Goal: Book appointment/travel/reservation

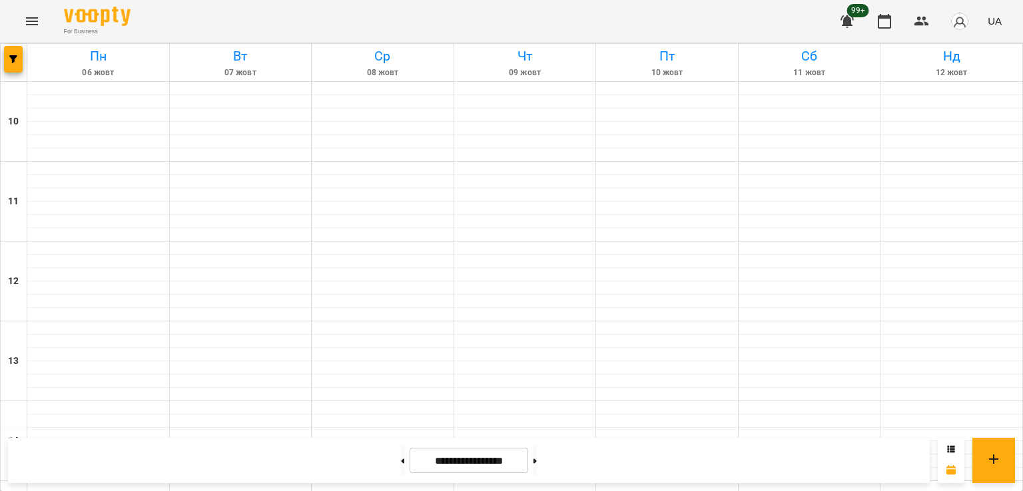
scroll to position [689, 0]
click at [22, 57] on span "button" at bounding box center [13, 59] width 19 height 8
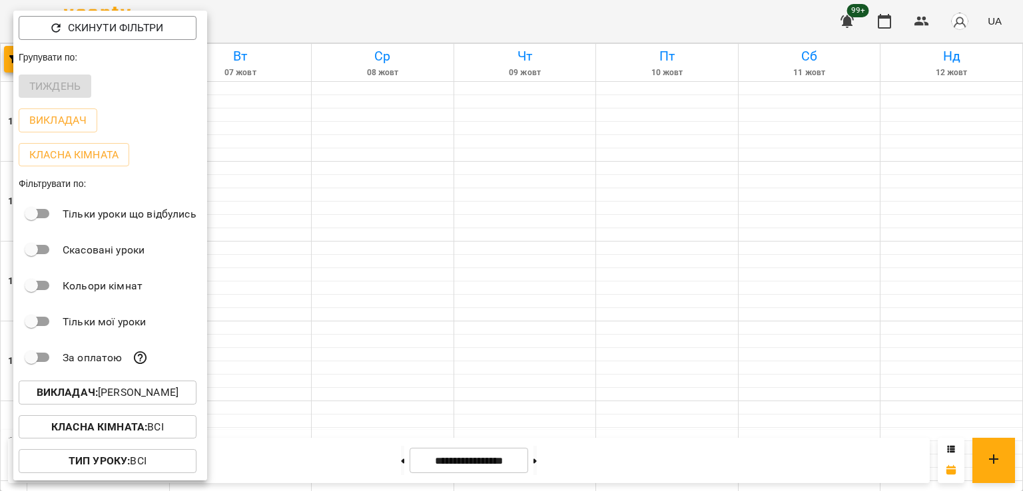
click at [154, 397] on p "Викладач : [PERSON_NAME]" at bounding box center [108, 393] width 142 height 16
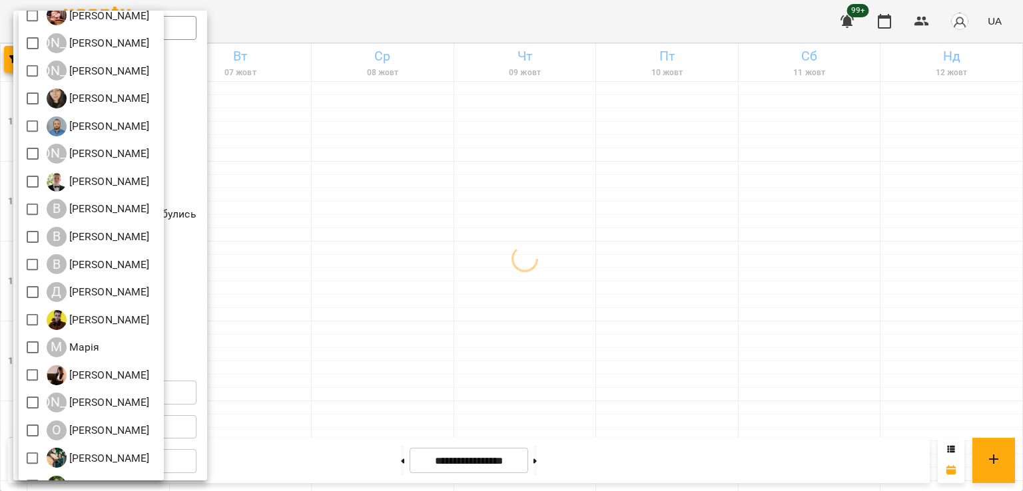
scroll to position [0, 0]
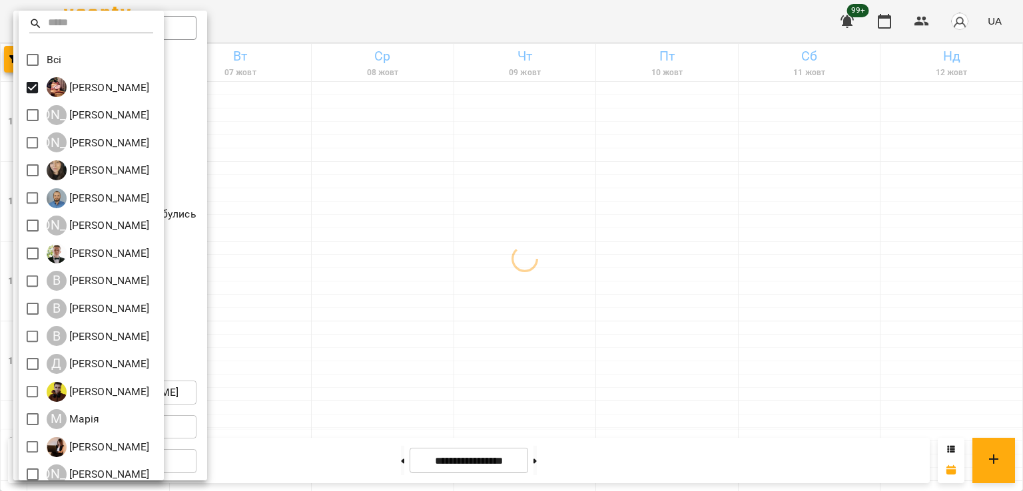
click at [469, 238] on div at bounding box center [511, 245] width 1023 height 491
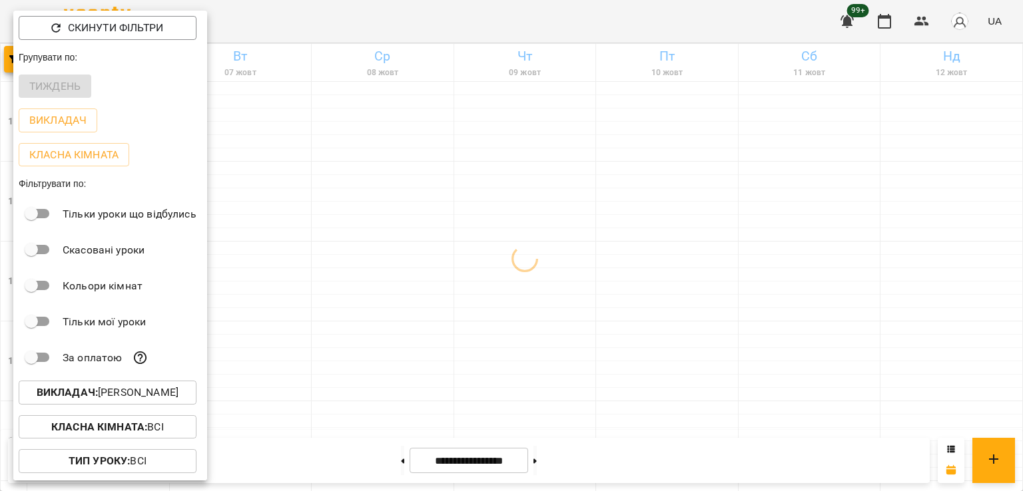
click at [642, 158] on div at bounding box center [511, 245] width 1023 height 491
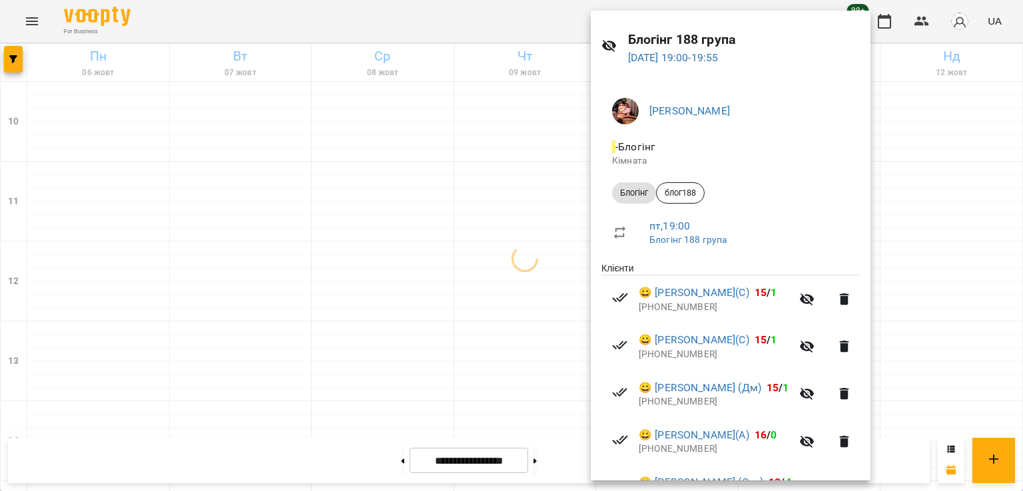
scroll to position [67, 0]
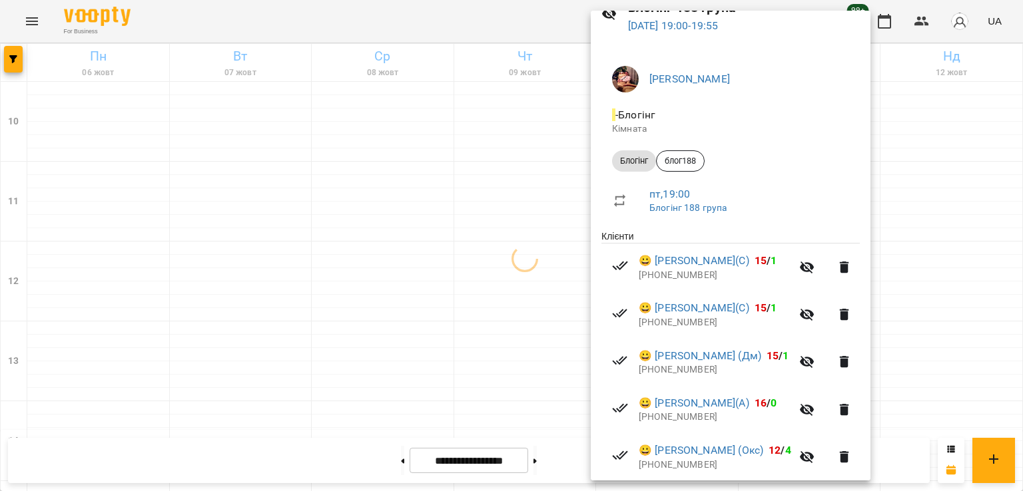
click at [532, 184] on div at bounding box center [511, 245] width 1023 height 491
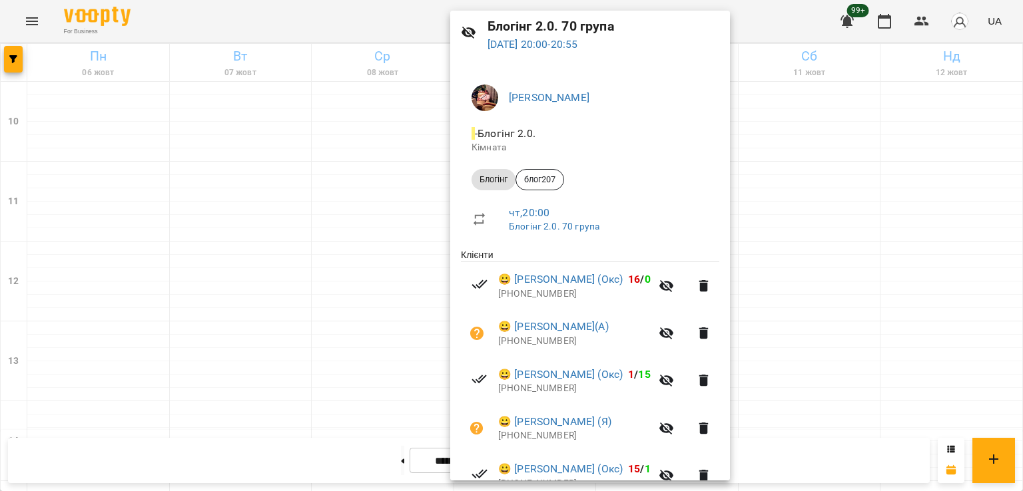
scroll to position [114, 0]
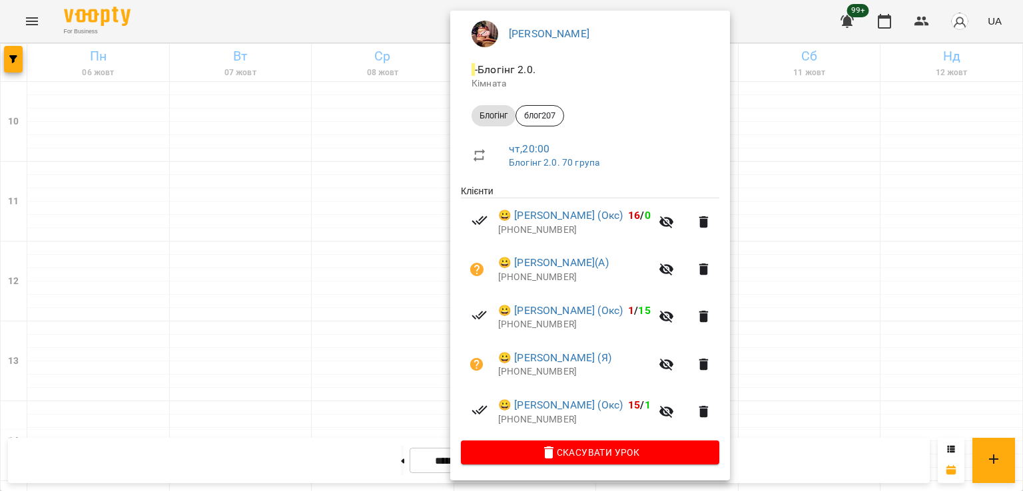
click at [312, 156] on div at bounding box center [511, 245] width 1023 height 491
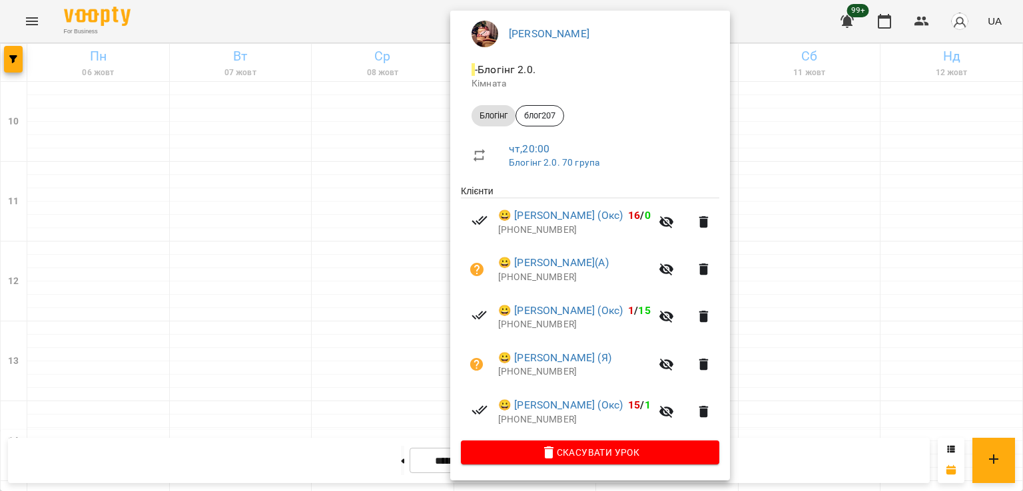
click at [296, 146] on div at bounding box center [511, 245] width 1023 height 491
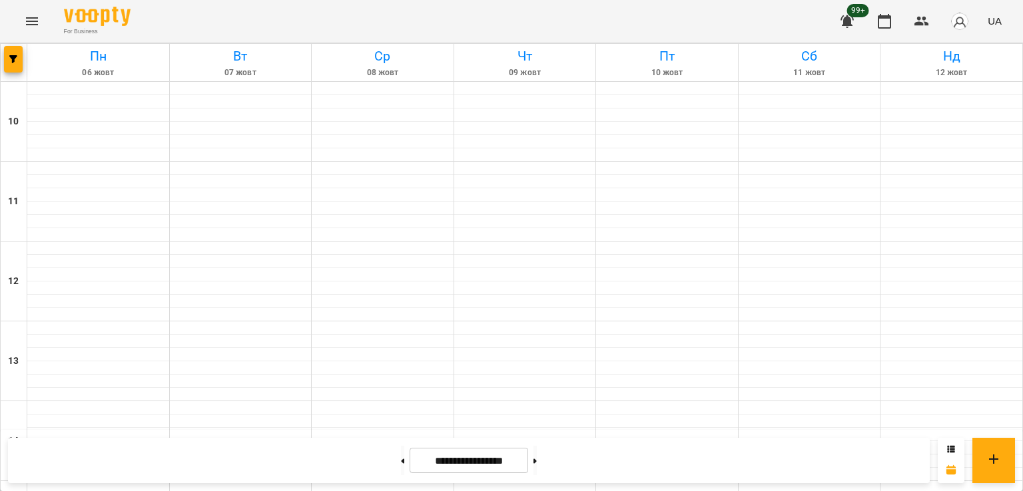
scroll to position [689, 0]
click at [24, 57] on div at bounding box center [14, 62] width 27 height 37
click at [12, 63] on icon "button" at bounding box center [13, 59] width 8 height 8
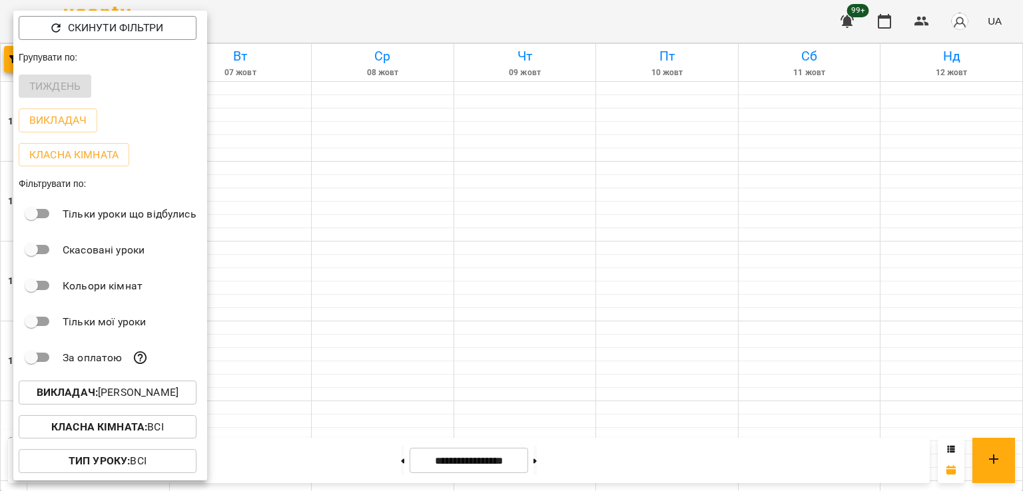
click at [142, 401] on p "Викладач : [PERSON_NAME]" at bounding box center [108, 393] width 142 height 16
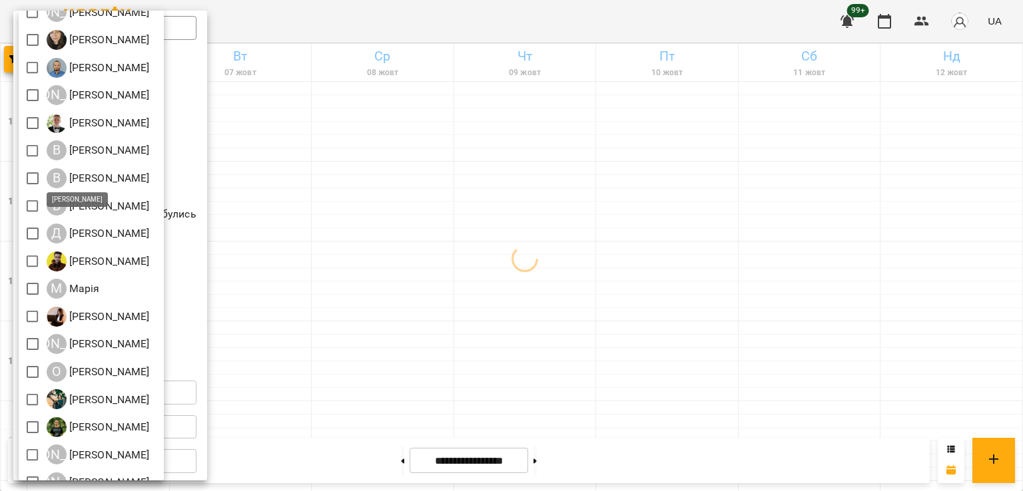
scroll to position [133, 0]
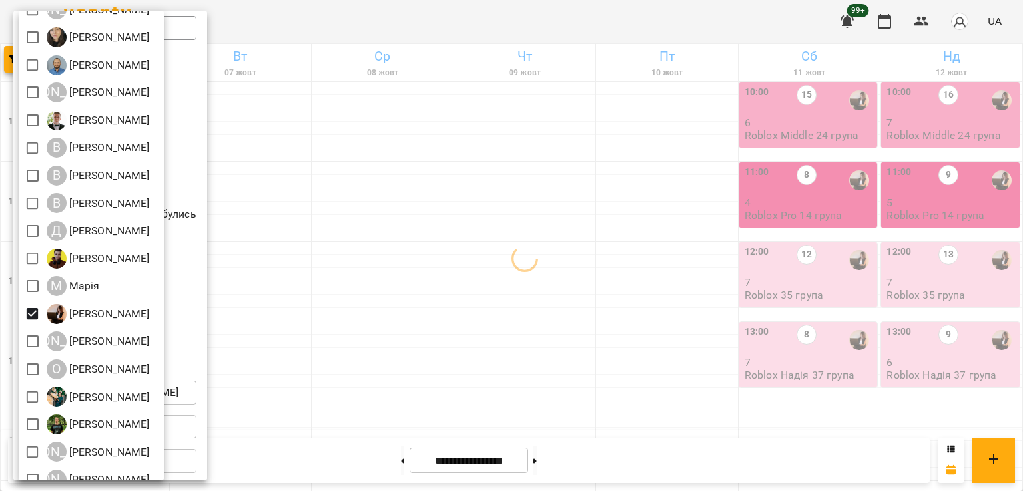
drag, startPoint x: 527, startPoint y: 306, endPoint x: 615, endPoint y: 326, distance: 90.8
click at [530, 306] on div at bounding box center [511, 245] width 1023 height 491
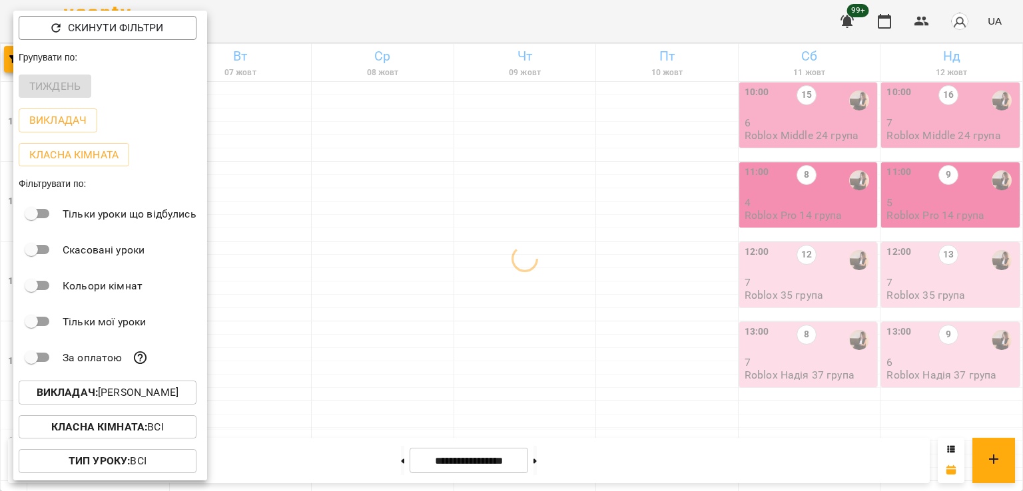
click at [579, 304] on div at bounding box center [511, 245] width 1023 height 491
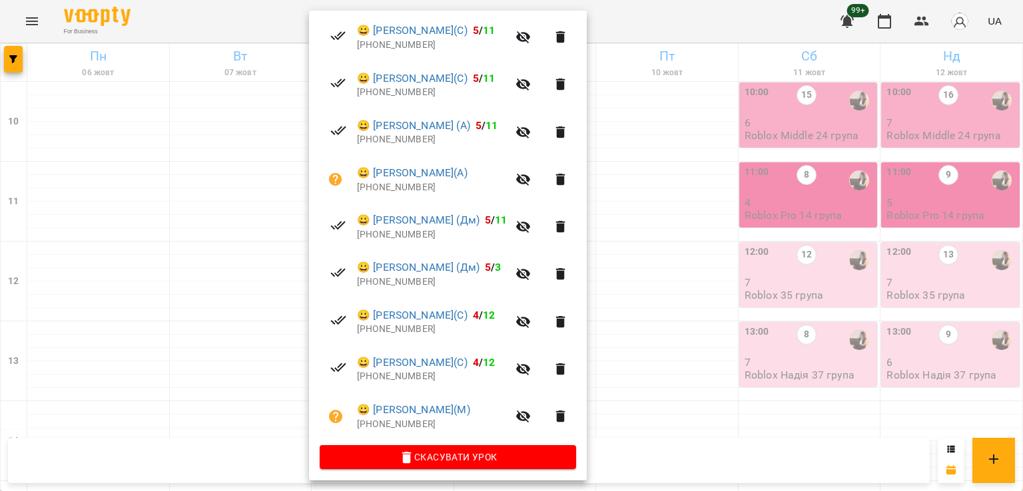
scroll to position [351, 0]
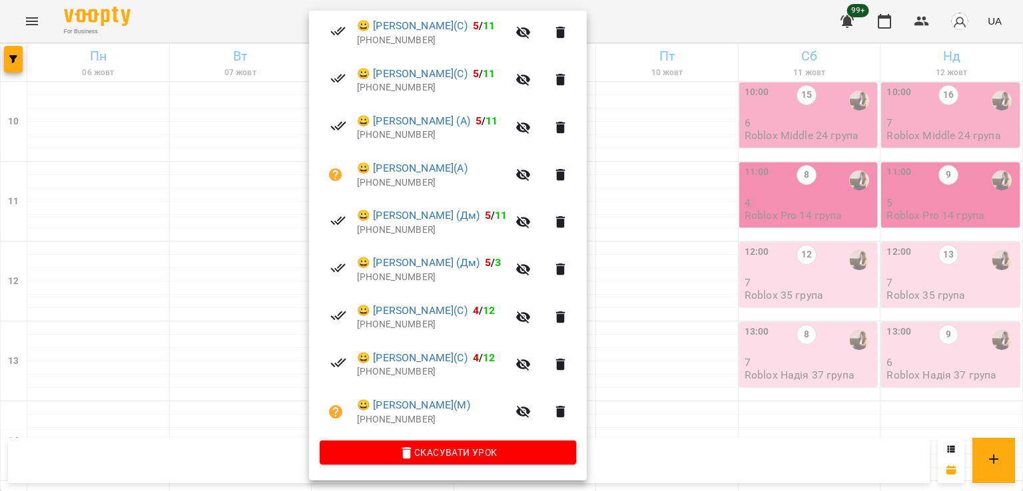
click at [232, 280] on div at bounding box center [511, 245] width 1023 height 491
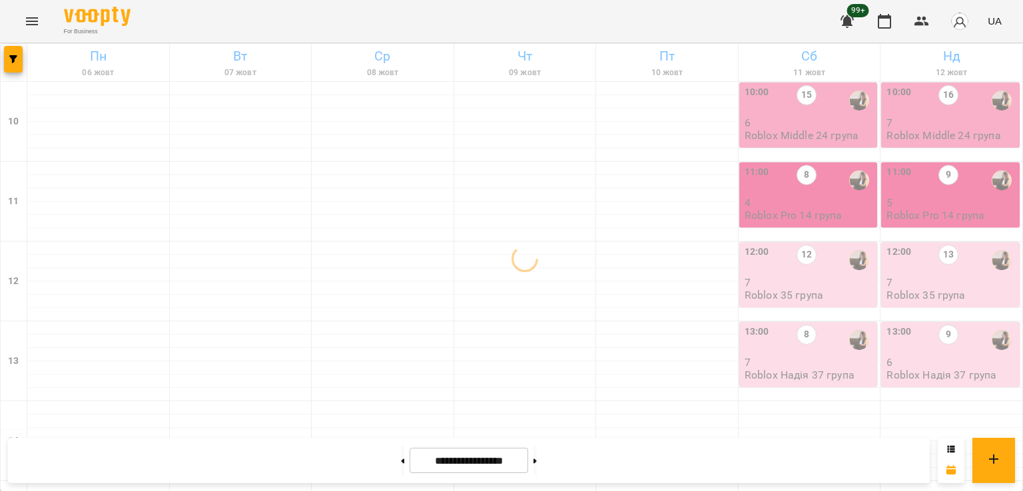
scroll to position [556, 0]
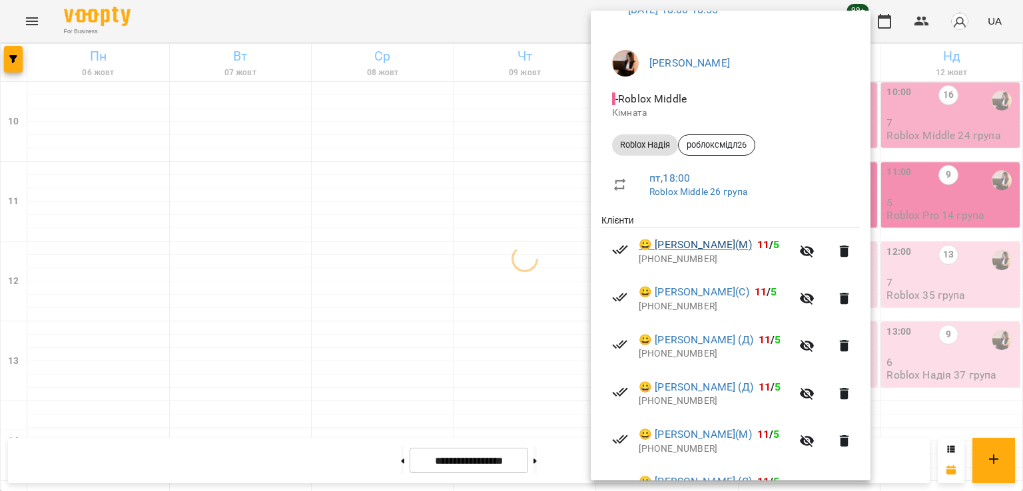
scroll to position [256, 0]
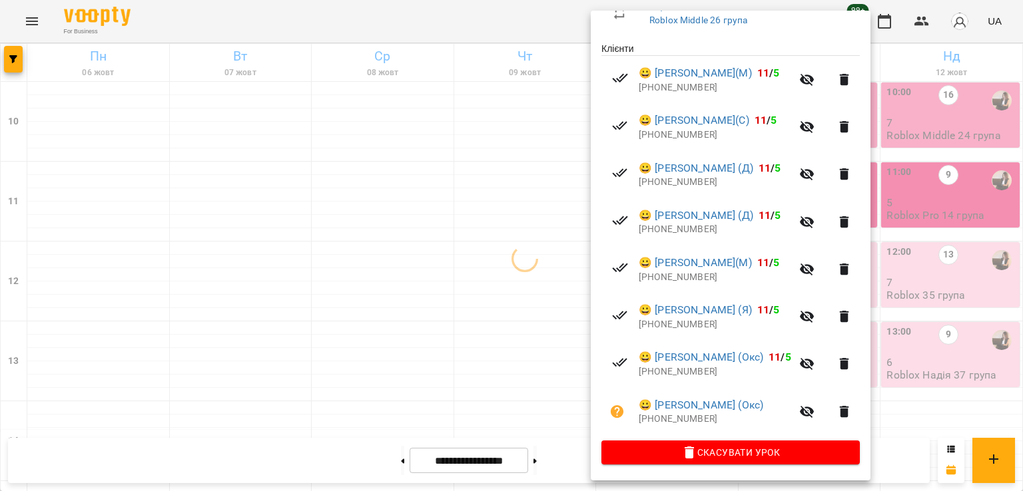
click at [546, 260] on div at bounding box center [511, 245] width 1023 height 491
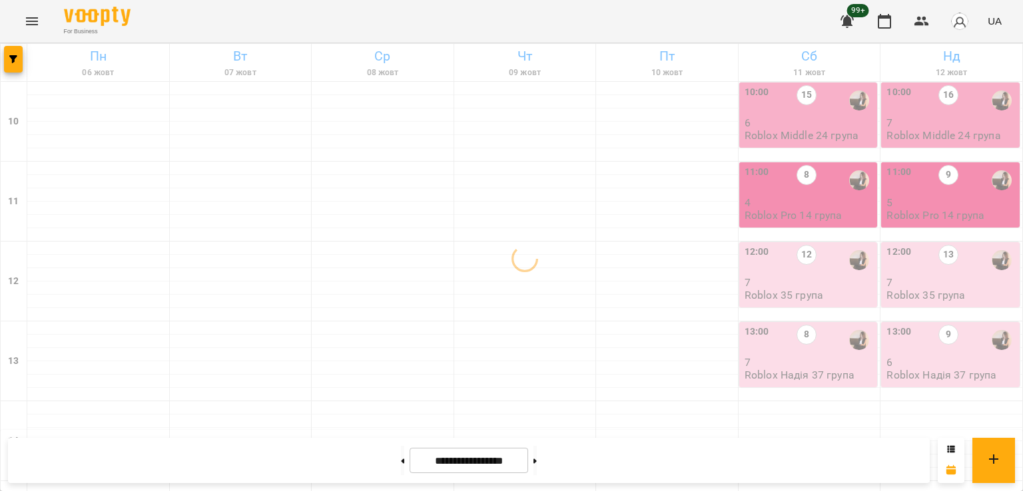
scroll to position [489, 0]
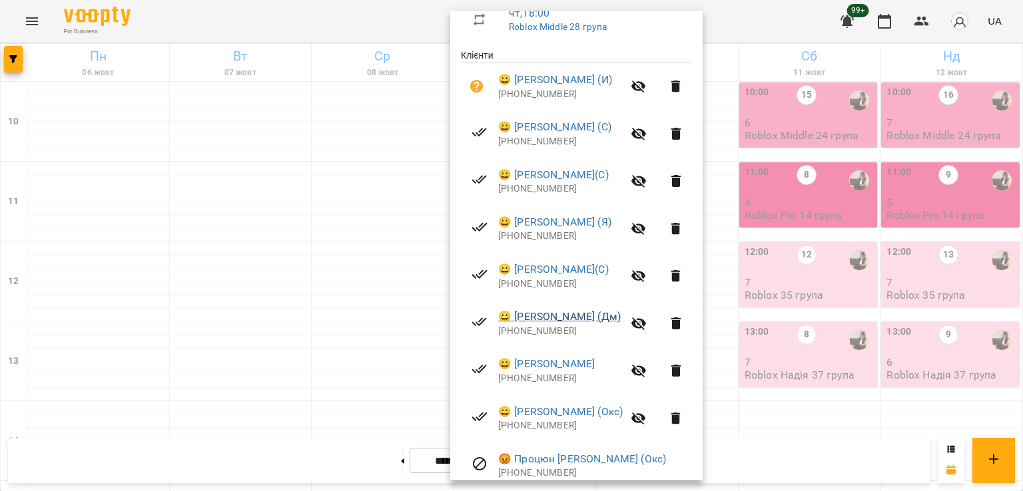
scroll to position [304, 0]
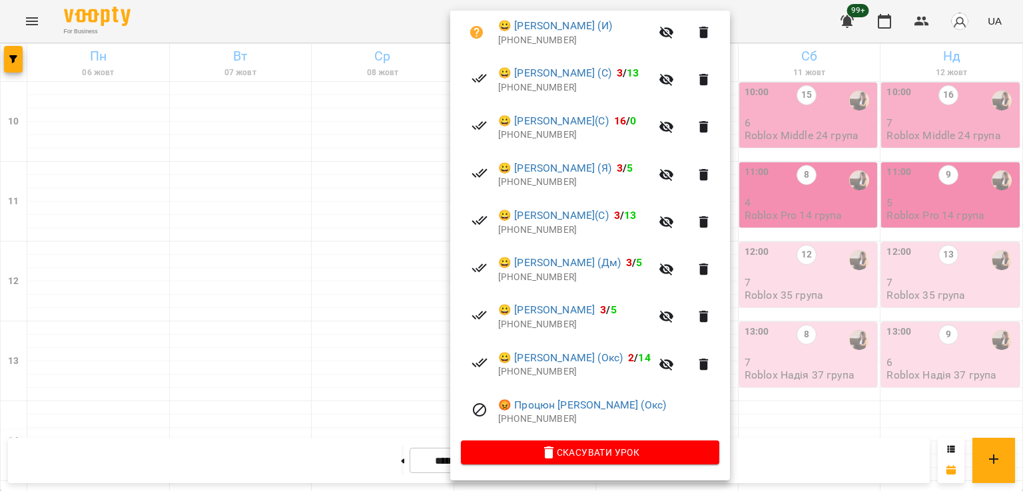
click at [346, 280] on div at bounding box center [511, 245] width 1023 height 491
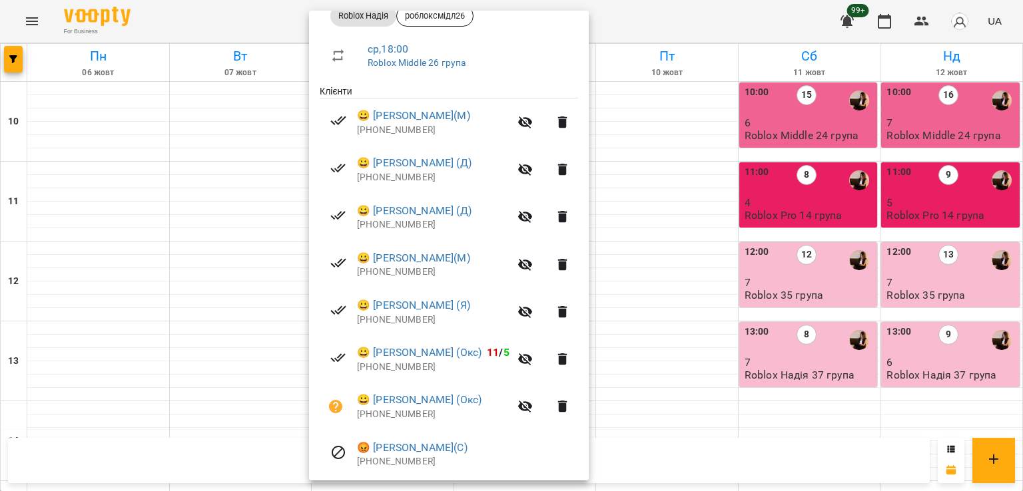
scroll to position [256, 0]
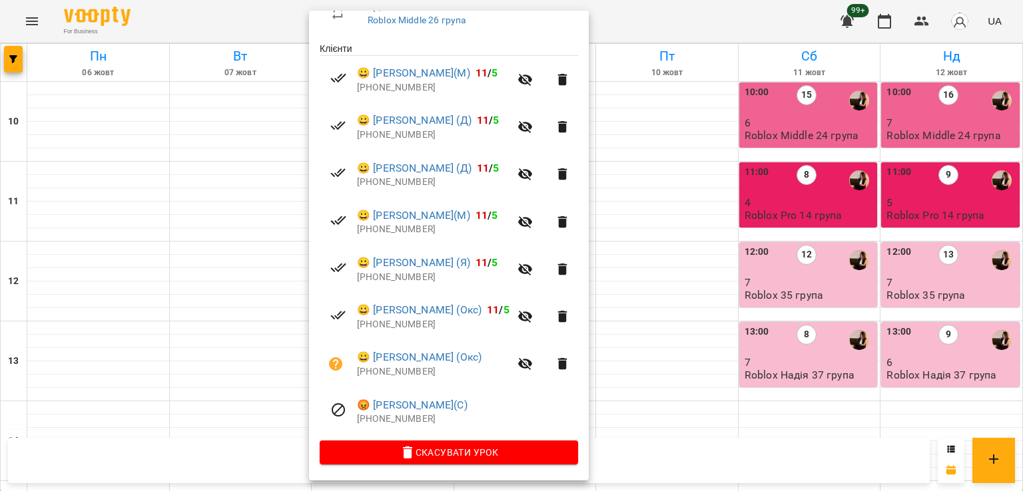
click at [248, 248] on div at bounding box center [511, 245] width 1023 height 491
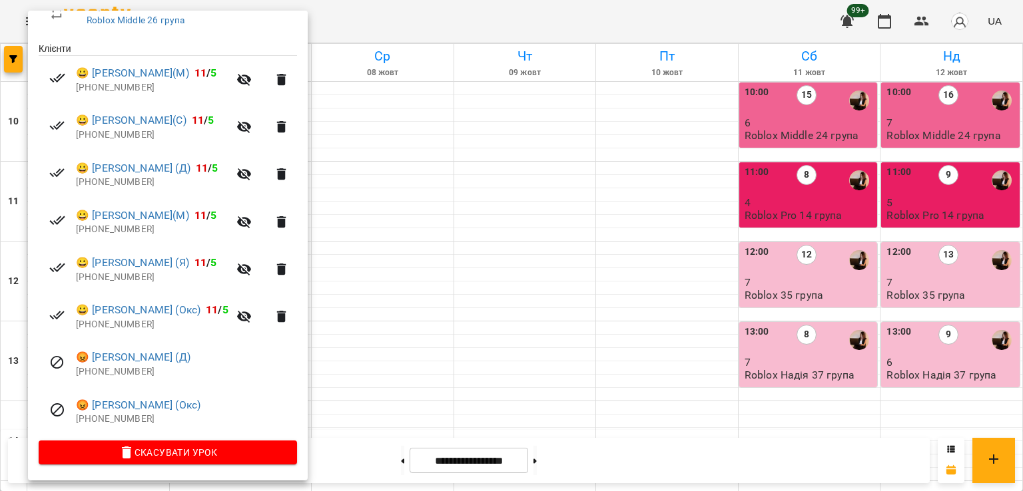
drag, startPoint x: 674, startPoint y: 254, endPoint x: 686, endPoint y: 256, distance: 12.9
click at [674, 254] on div at bounding box center [511, 245] width 1023 height 491
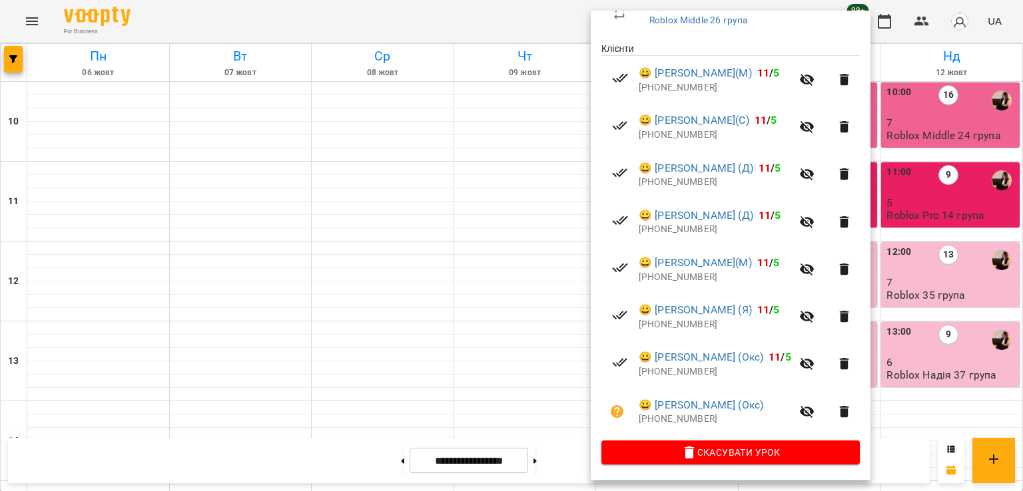
click at [481, 256] on div at bounding box center [511, 245] width 1023 height 491
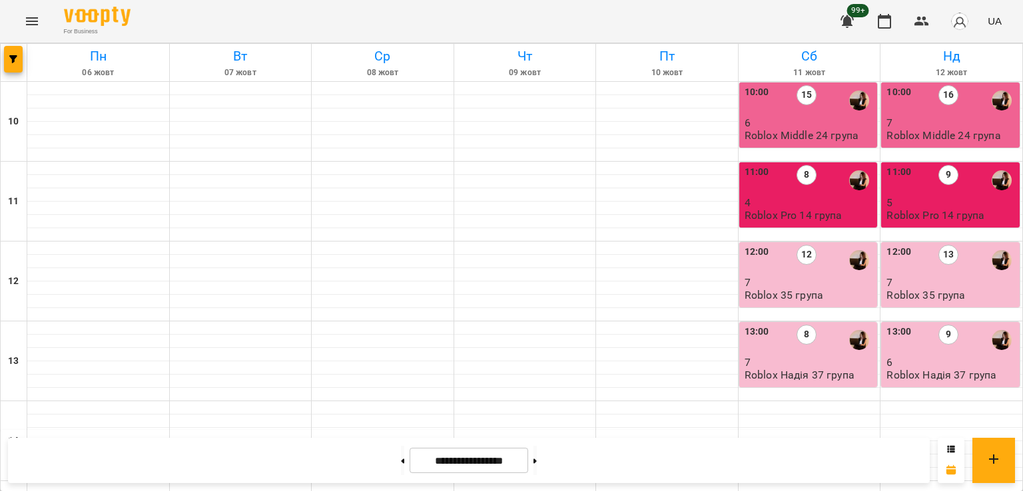
scroll to position [0, 0]
click at [775, 123] on p "6" at bounding box center [809, 122] width 130 height 11
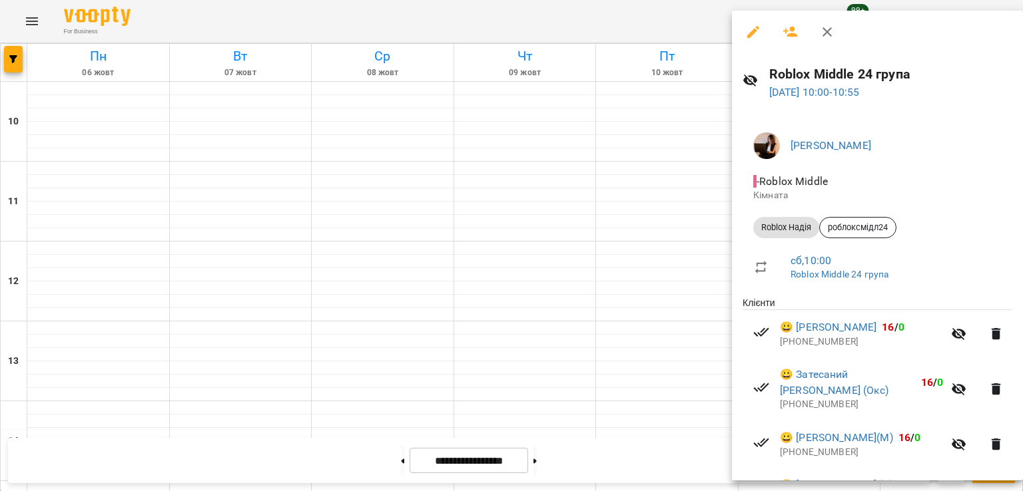
click at [646, 251] on div at bounding box center [511, 245] width 1023 height 491
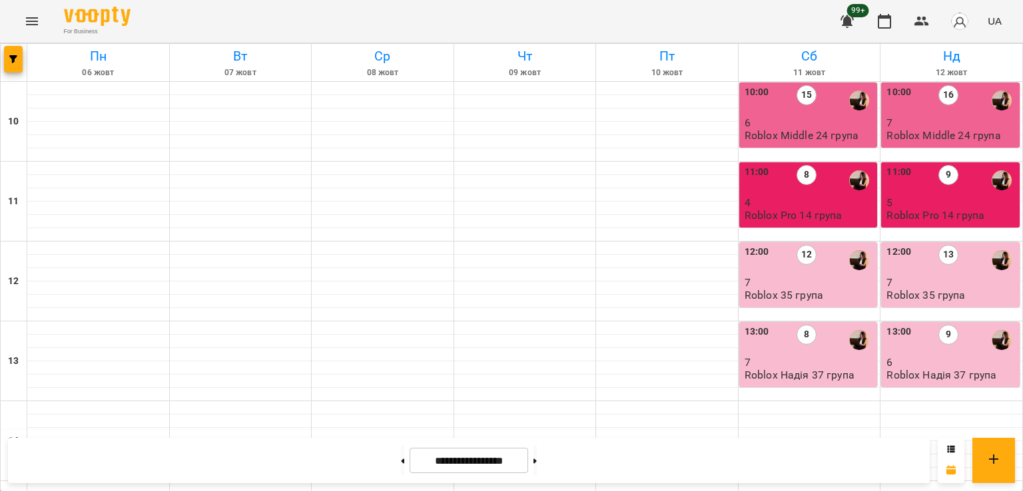
scroll to position [533, 0]
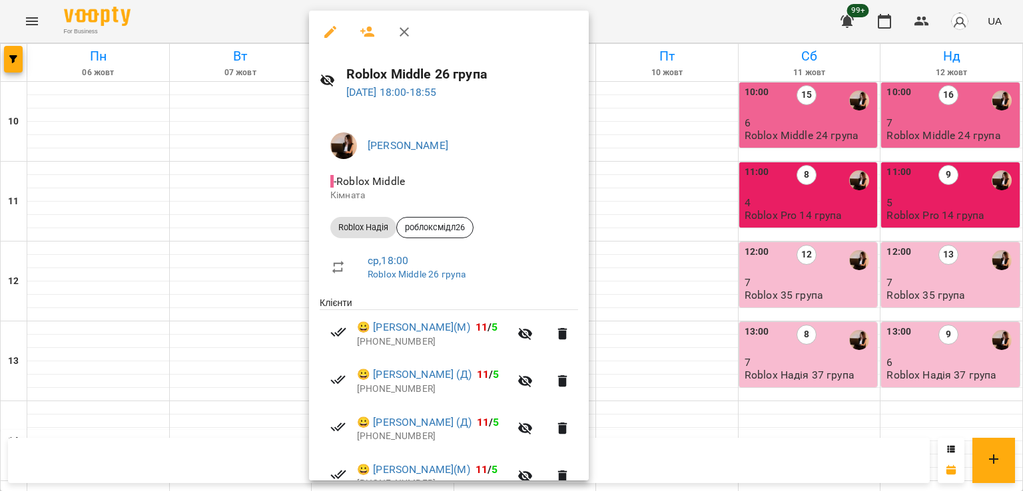
click at [650, 216] on div at bounding box center [511, 245] width 1023 height 491
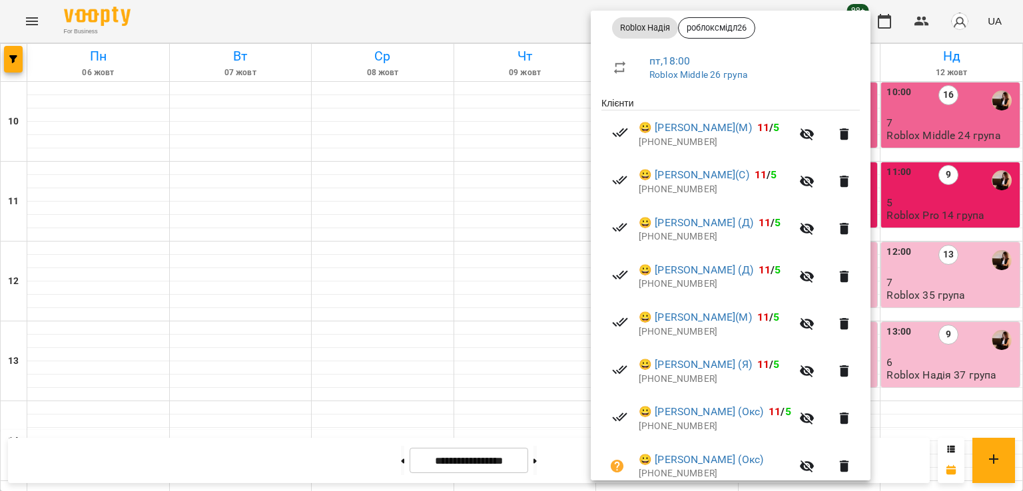
scroll to position [256, 0]
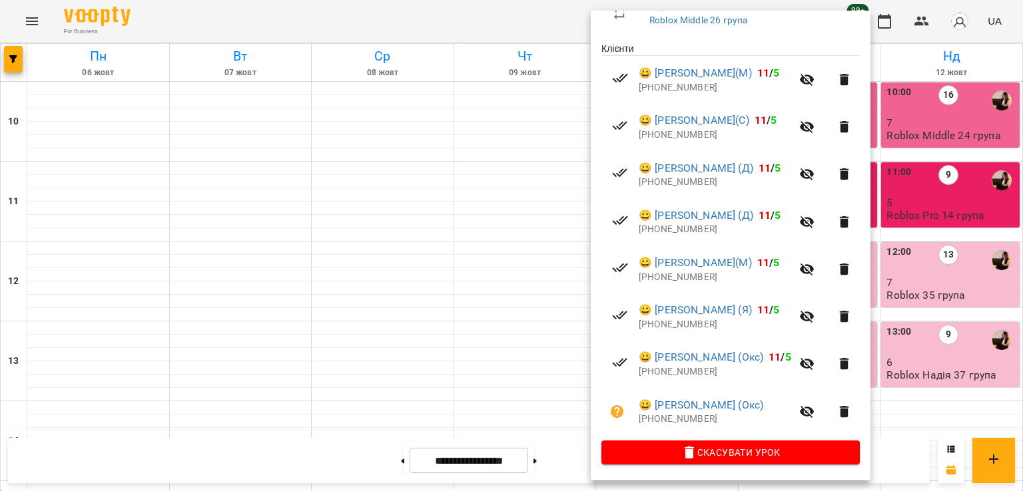
click at [455, 221] on div at bounding box center [511, 245] width 1023 height 491
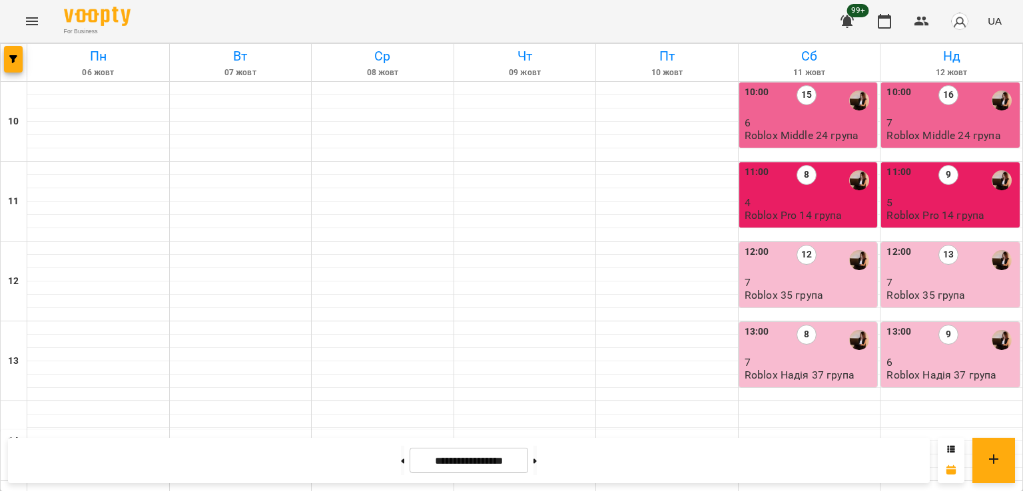
scroll to position [689, 0]
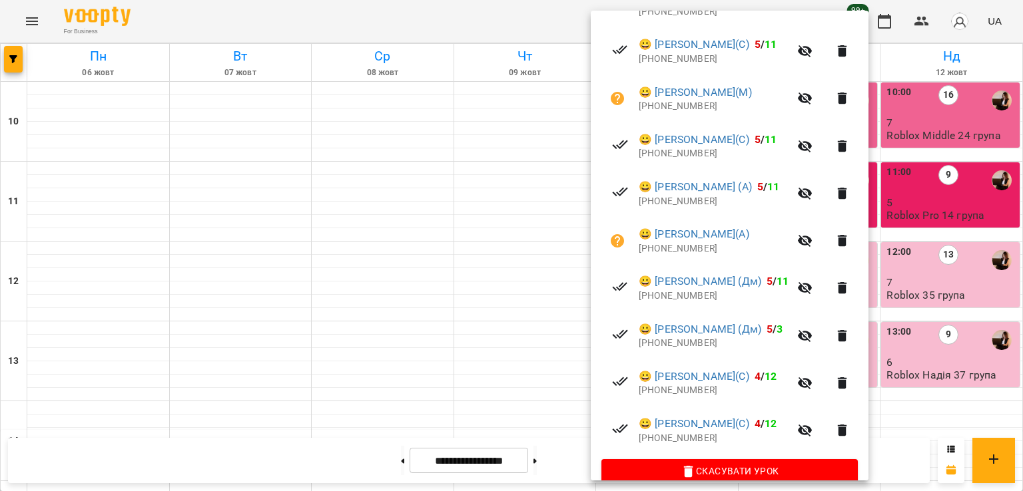
scroll to position [351, 0]
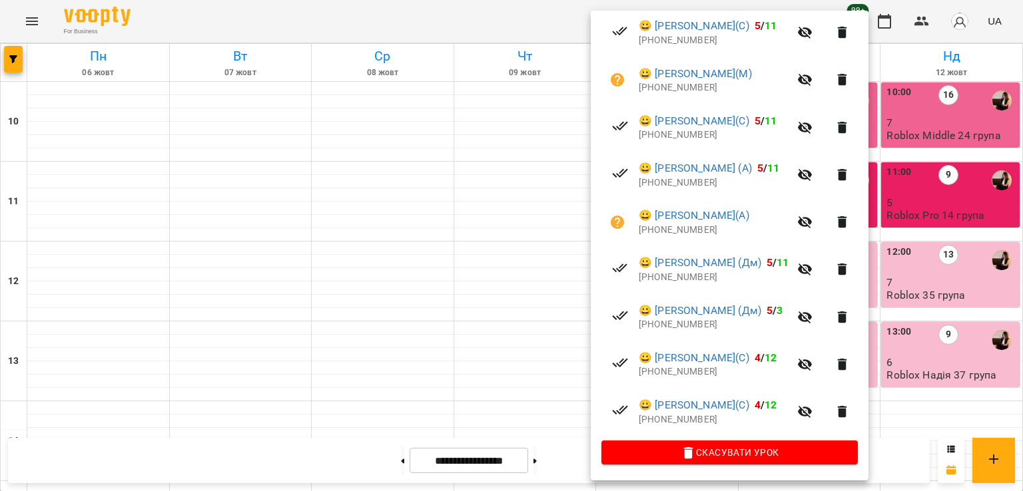
click at [475, 246] on div at bounding box center [511, 245] width 1023 height 491
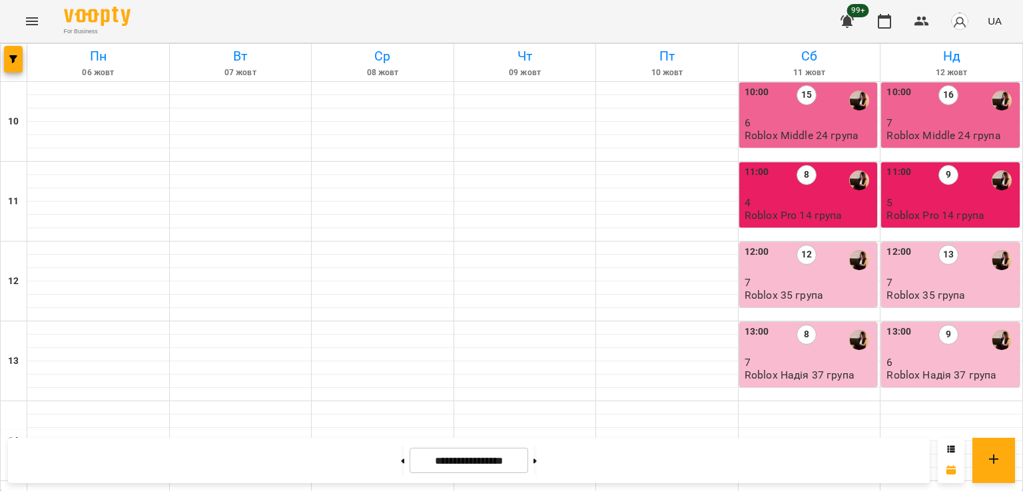
scroll to position [556, 0]
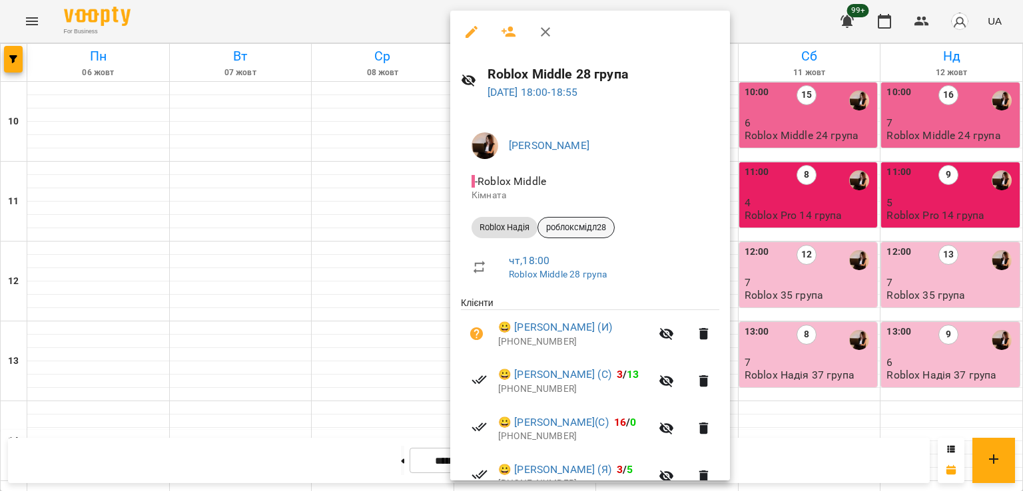
scroll to position [304, 0]
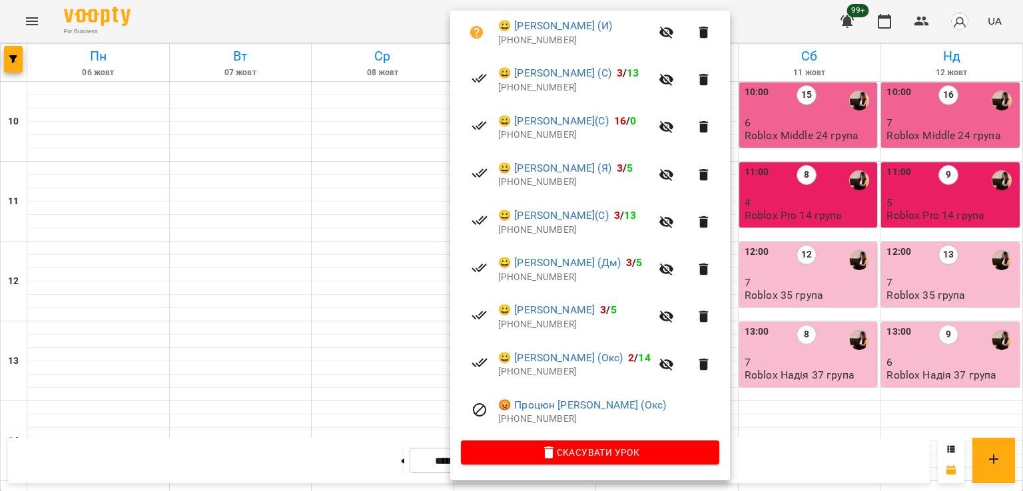
click at [405, 194] on div at bounding box center [511, 245] width 1023 height 491
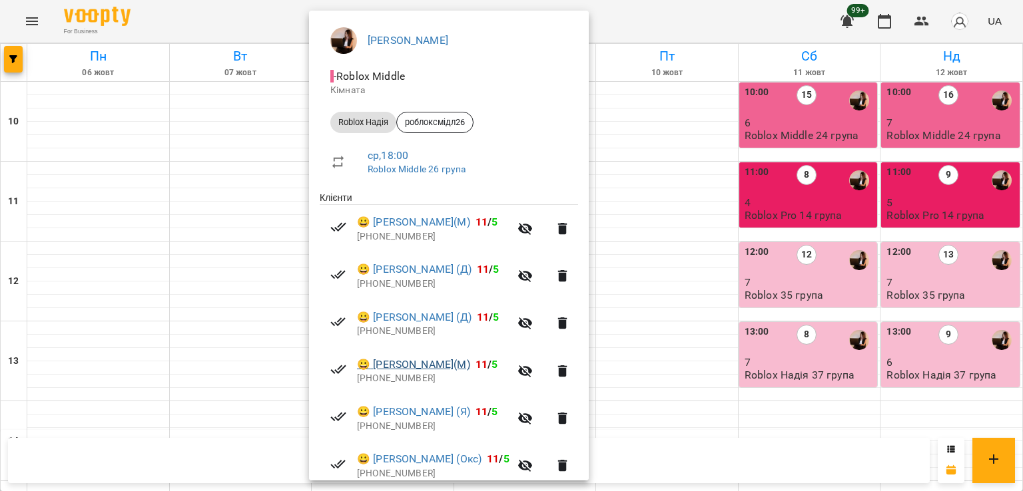
scroll to position [256, 0]
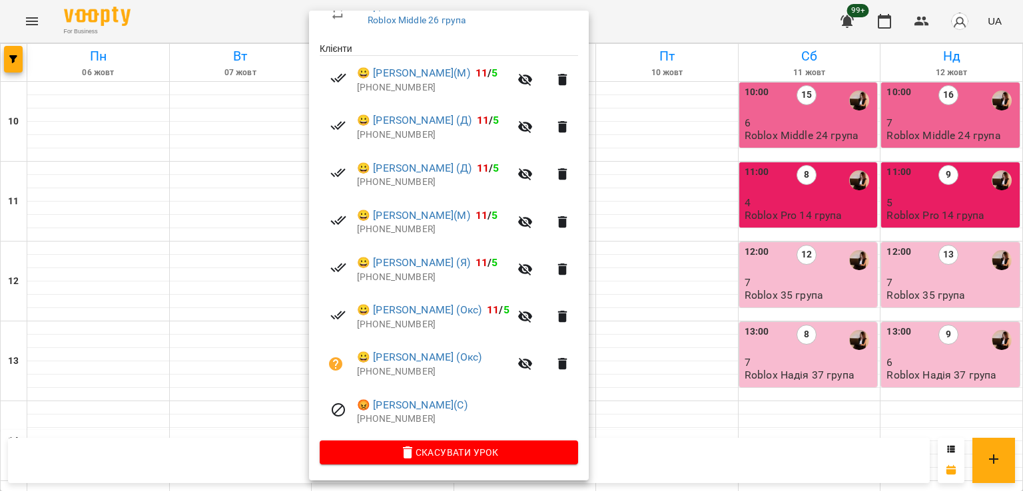
click at [647, 210] on div at bounding box center [511, 245] width 1023 height 491
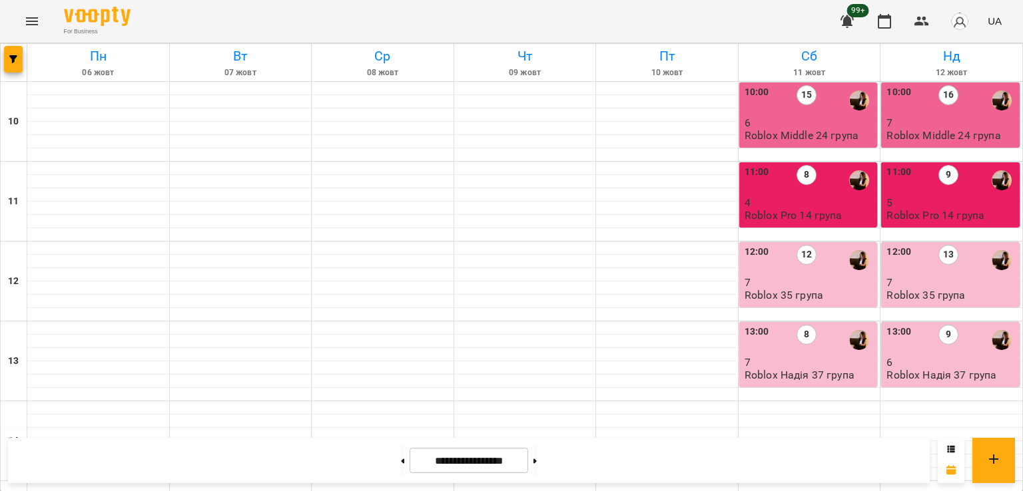
scroll to position [489, 0]
click at [13, 54] on button "button" at bounding box center [13, 59] width 19 height 27
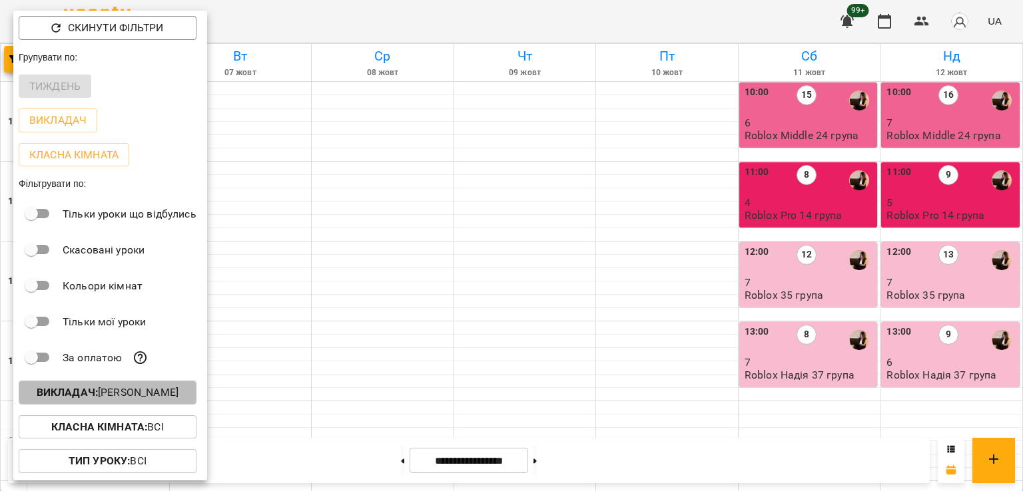
click at [157, 396] on p "Викладач : [PERSON_NAME]" at bounding box center [108, 393] width 142 height 16
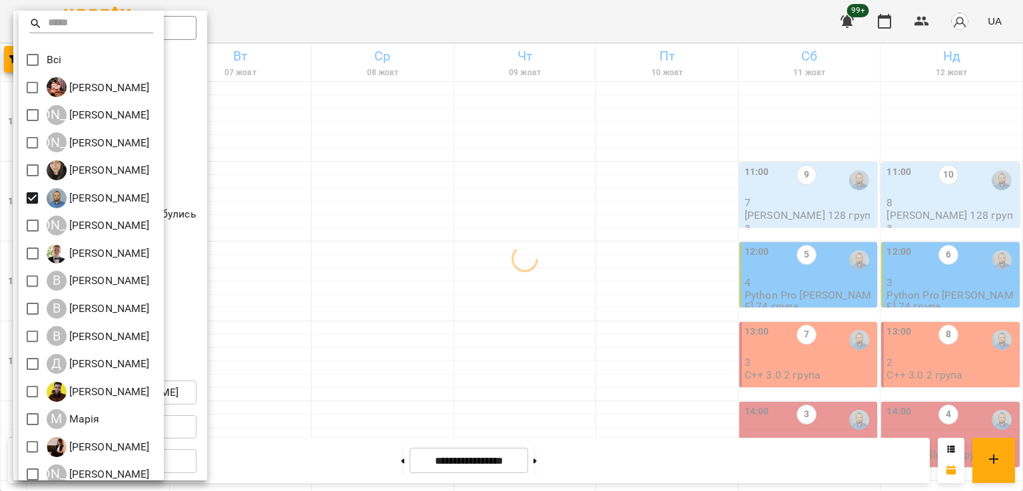
click at [577, 270] on div at bounding box center [511, 245] width 1023 height 491
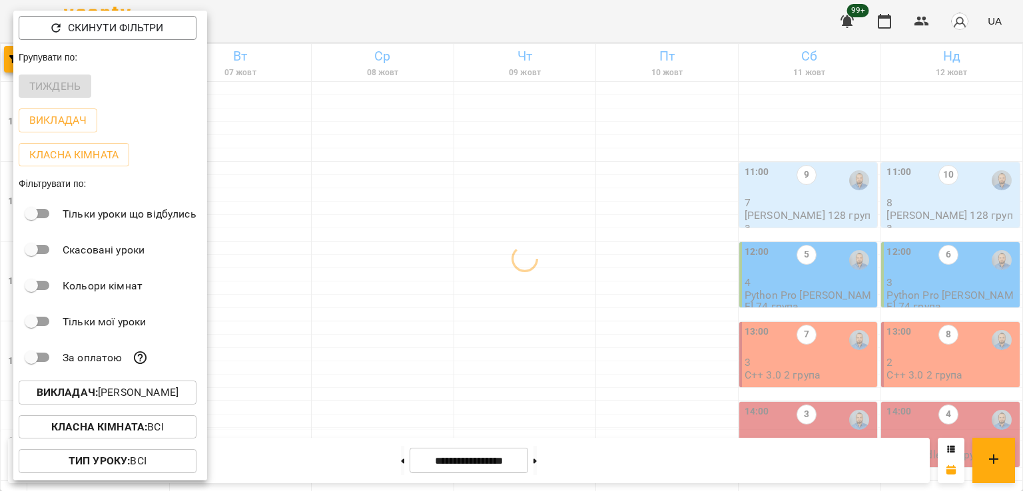
click at [671, 271] on div at bounding box center [511, 245] width 1023 height 491
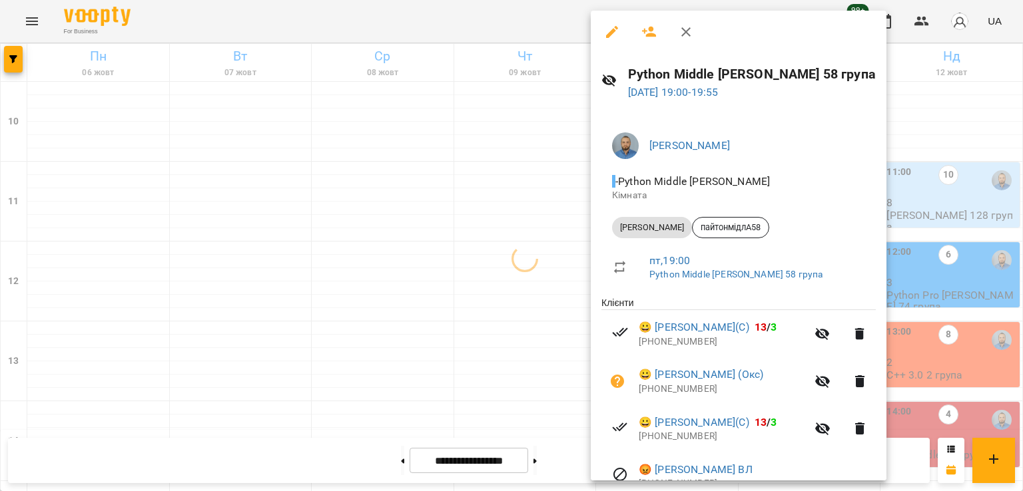
click at [477, 297] on div at bounding box center [511, 245] width 1023 height 491
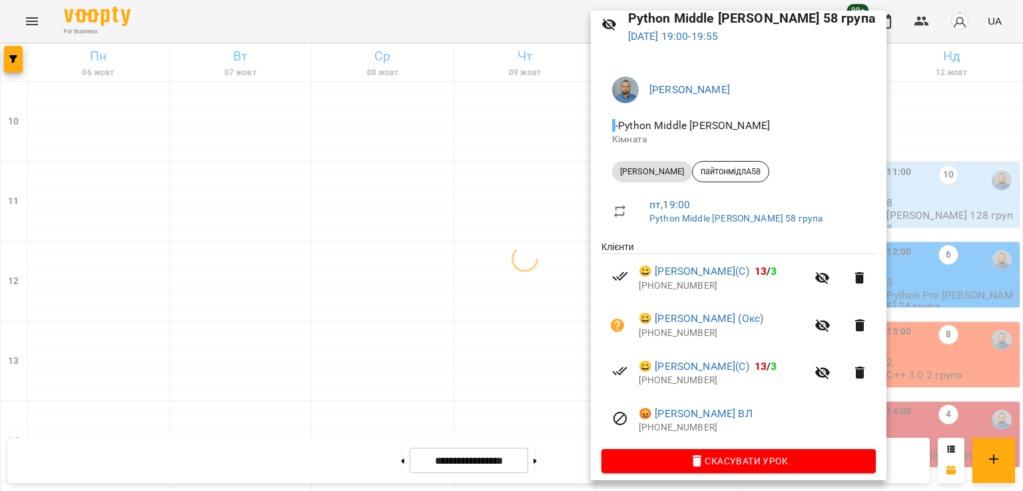
scroll to position [67, 0]
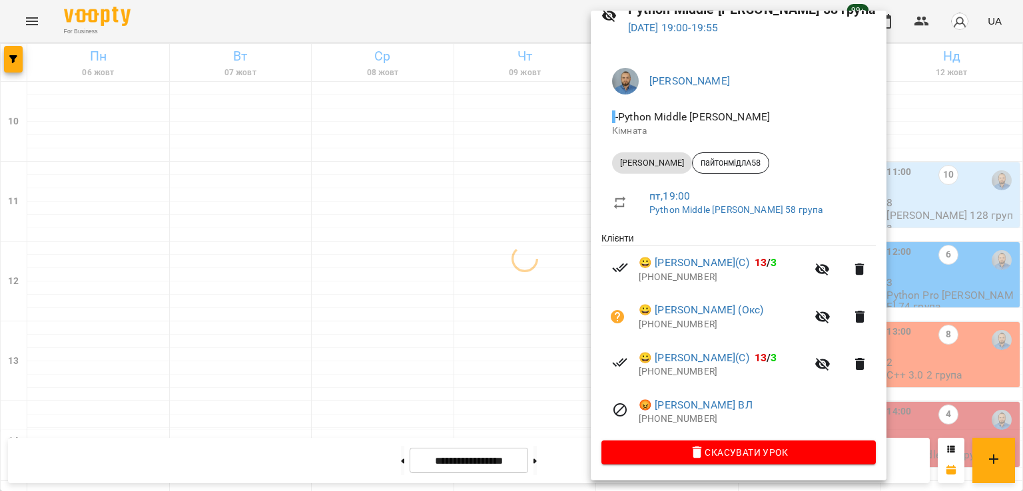
click at [479, 315] on div at bounding box center [511, 245] width 1023 height 491
